Goal: Navigation & Orientation: Find specific page/section

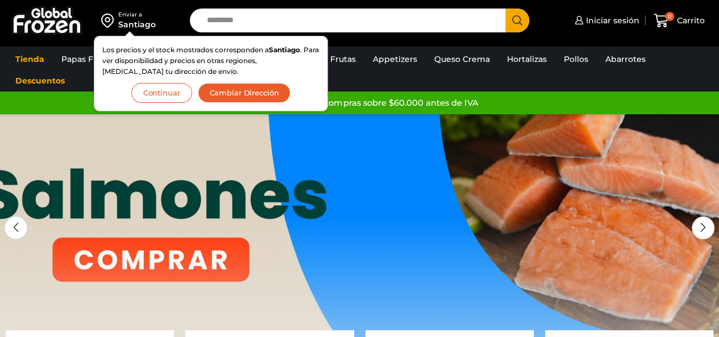
click at [153, 94] on button "Continuar" at bounding box center [161, 93] width 61 height 20
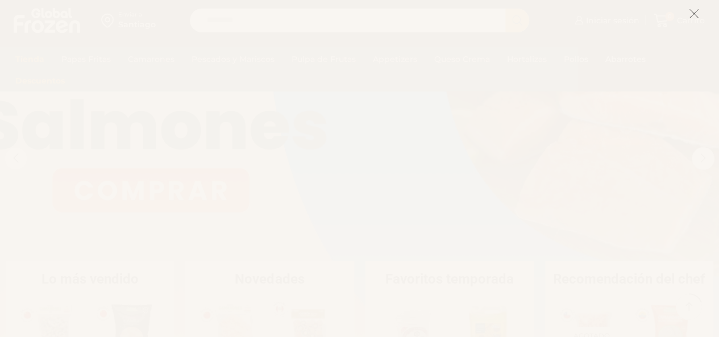
scroll to position [57, 0]
click at [696, 14] on icon at bounding box center [694, 14] width 10 height 10
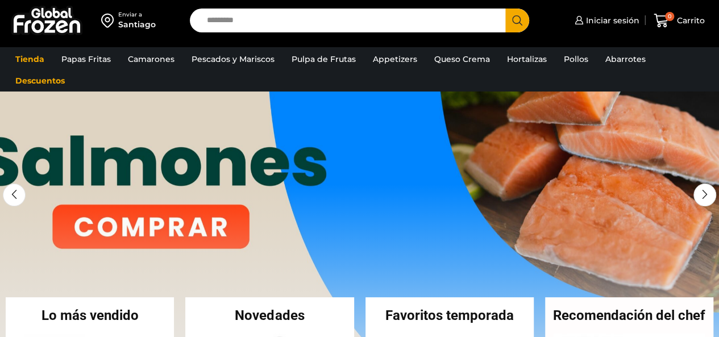
scroll to position [0, 0]
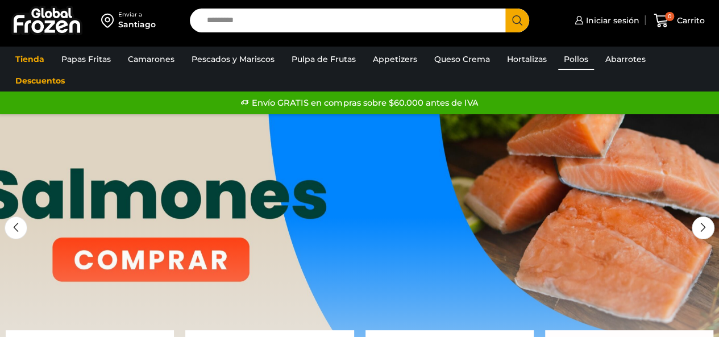
click at [559, 65] on link "Pollos" at bounding box center [577, 59] width 36 height 22
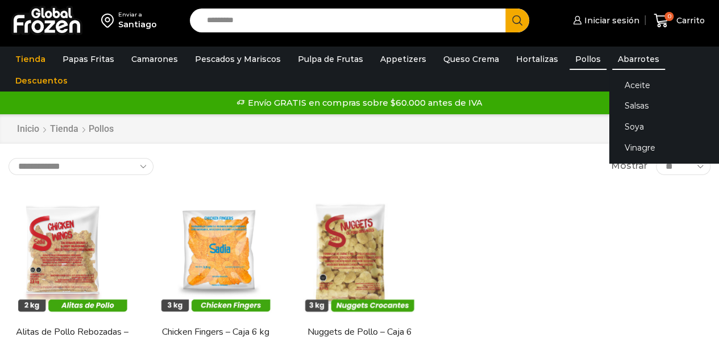
click at [626, 55] on link "Abarrotes" at bounding box center [639, 59] width 53 height 22
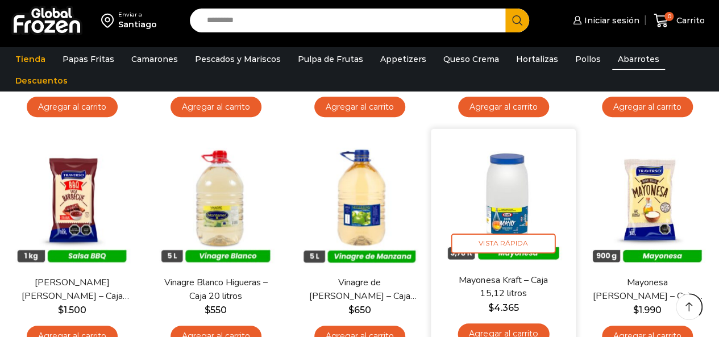
scroll to position [569, 0]
